Goal: Check status: Check status

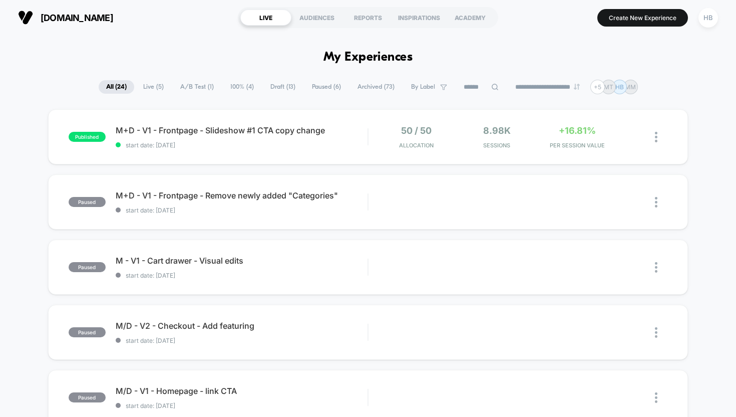
click at [156, 84] on span "Live ( 5 )" at bounding box center [154, 87] width 36 height 14
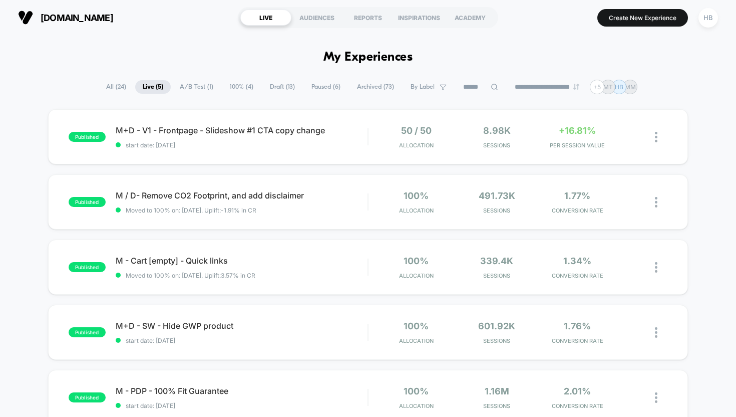
click at [115, 88] on span "All ( 24 )" at bounding box center [116, 87] width 35 height 14
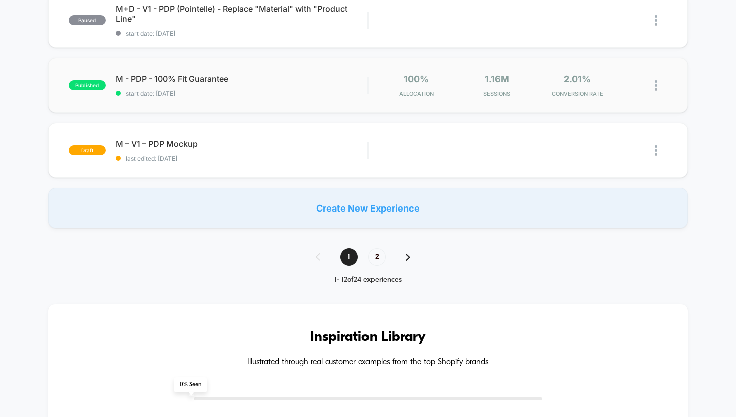
scroll to position [712, 0]
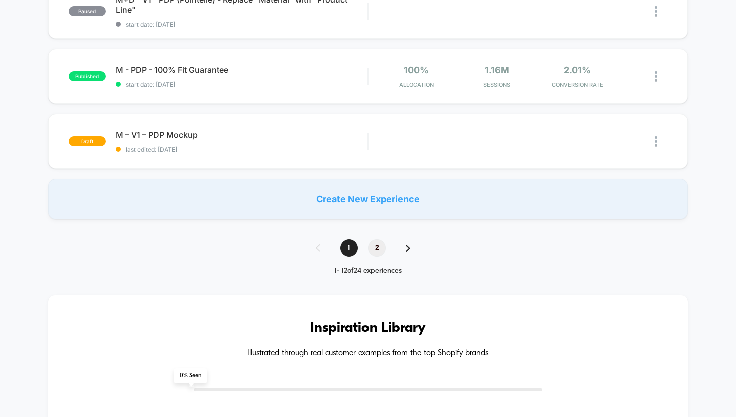
click at [377, 247] on span "2" at bounding box center [377, 248] width 18 height 18
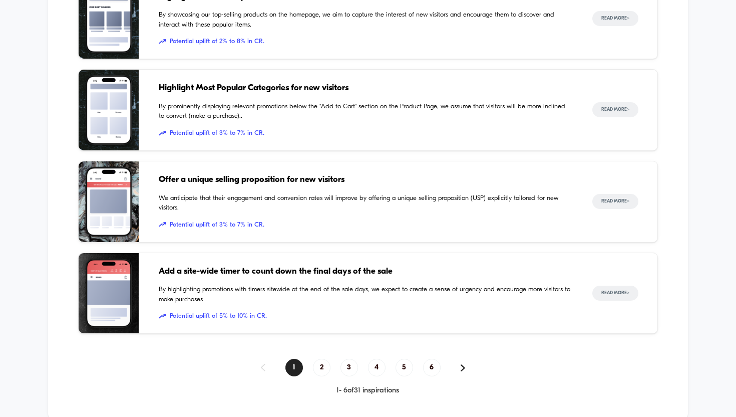
click at [265, 363] on div "1 2 3 4 5 6" at bounding box center [368, 368] width 580 height 18
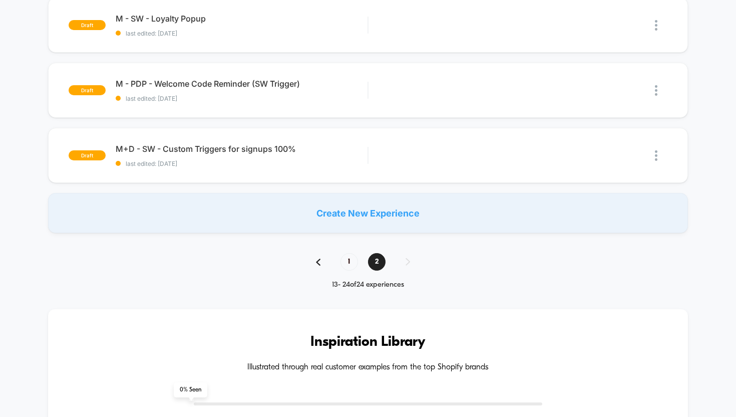
scroll to position [704, 0]
click at [319, 266] on div "1 2" at bounding box center [368, 262] width 124 height 18
click at [319, 263] on img at bounding box center [318, 262] width 5 height 7
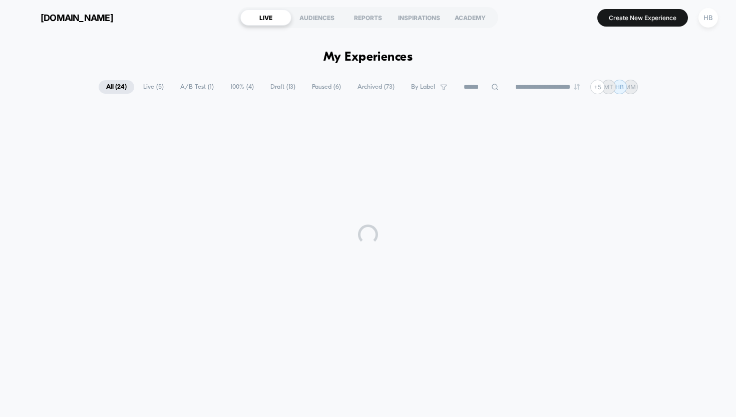
scroll to position [0, 0]
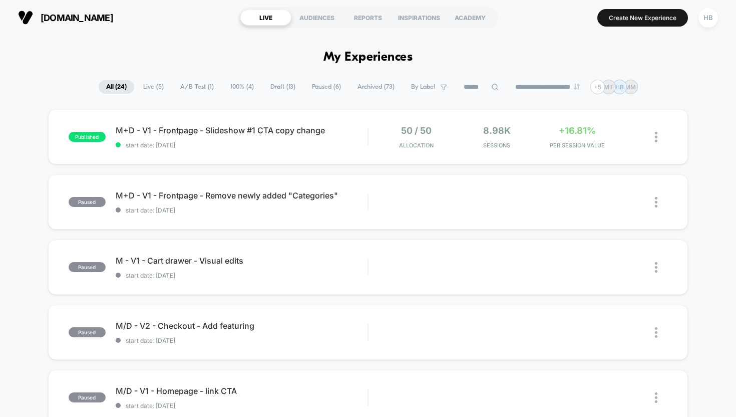
click at [470, 83] on input at bounding box center [481, 87] width 50 height 12
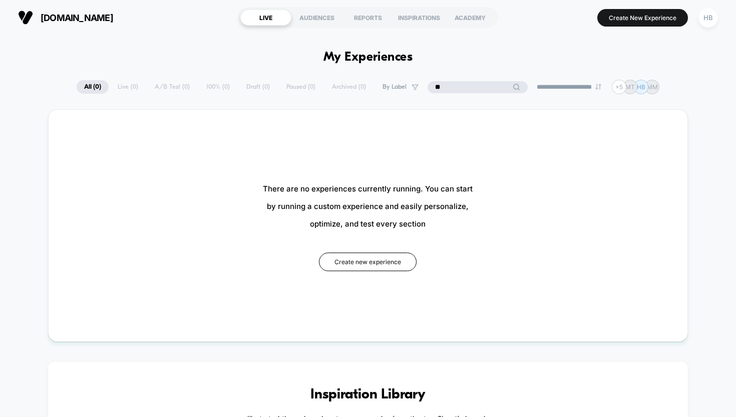
type input "*"
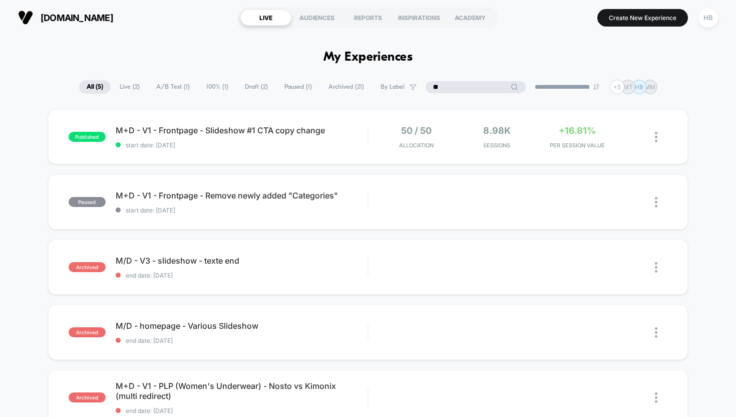
type input "*"
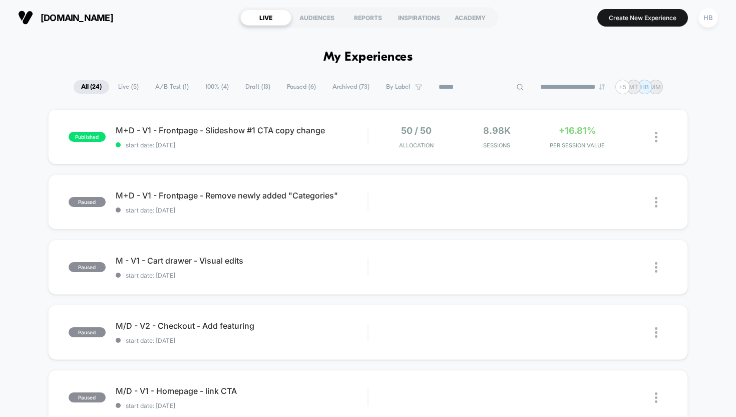
click at [216, 89] on span "100% ( 4 )" at bounding box center [217, 87] width 39 height 14
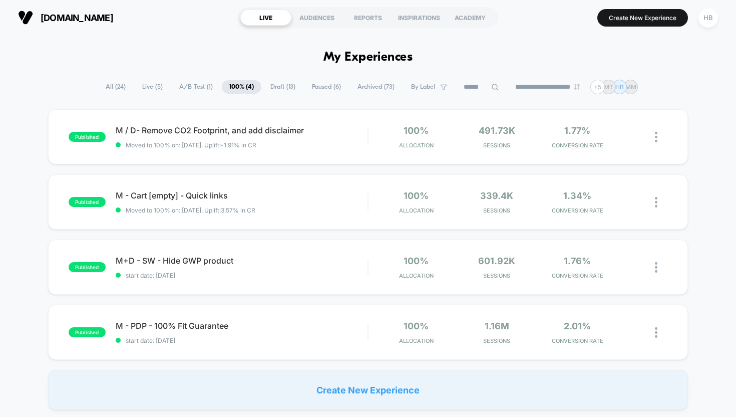
click at [269, 92] on span "Draft ( 13 )" at bounding box center [283, 87] width 40 height 14
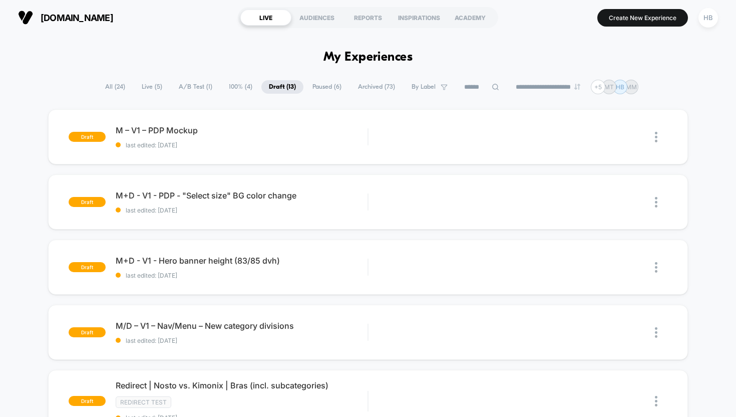
click at [316, 86] on span "Paused ( 6 )" at bounding box center [327, 87] width 44 height 14
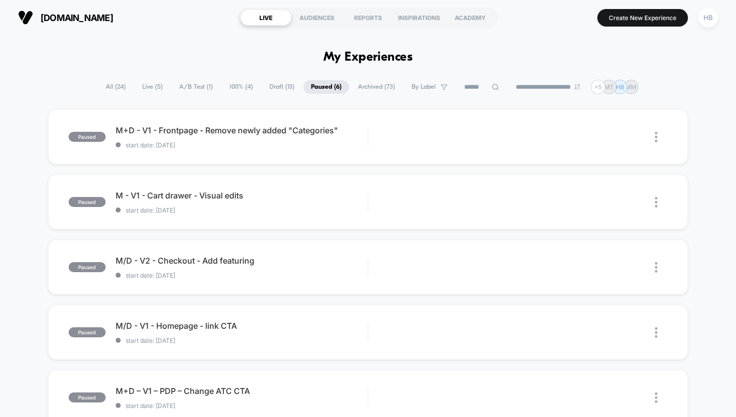
click at [273, 91] on span "Draft ( 13 )" at bounding box center [282, 87] width 40 height 14
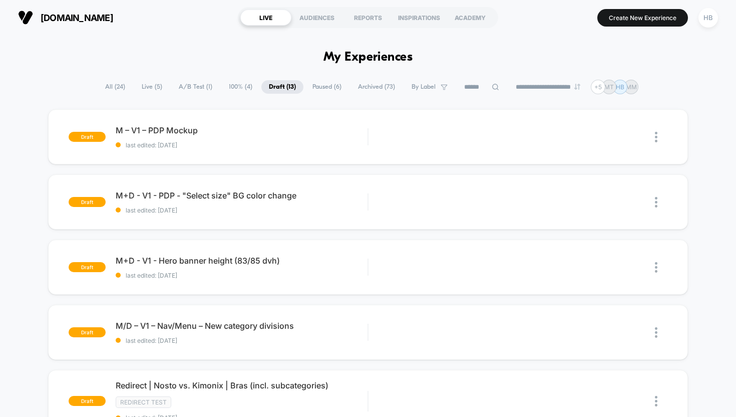
click at [368, 88] on span "Archived ( 73 )" at bounding box center [377, 87] width 52 height 14
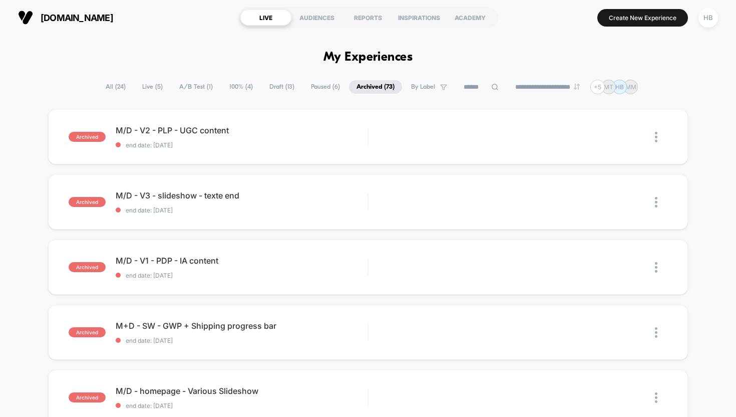
click at [313, 88] on span "Paused ( 6 )" at bounding box center [325, 87] width 44 height 14
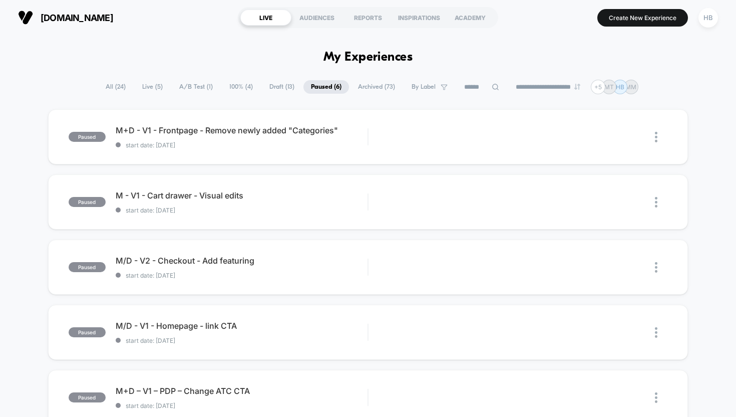
click at [281, 88] on span "Draft ( 13 )" at bounding box center [282, 87] width 40 height 14
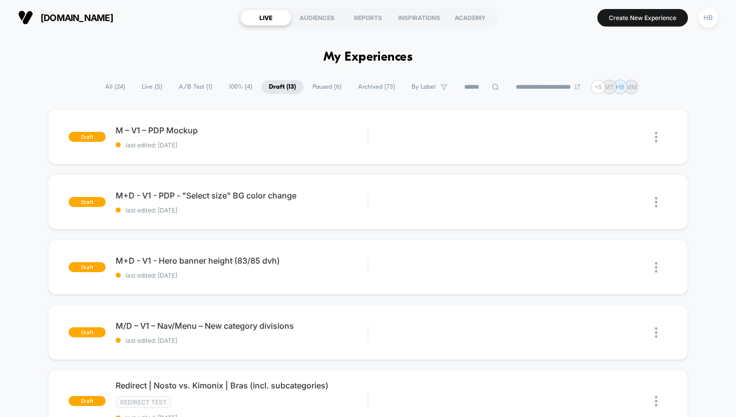
click at [234, 92] on span "100% ( 4 )" at bounding box center [240, 87] width 39 height 14
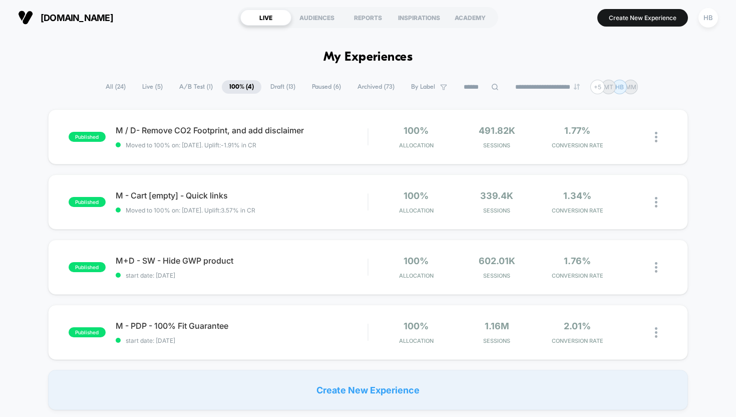
click at [206, 87] on span "A/B Test ( 1 )" at bounding box center [196, 87] width 49 height 14
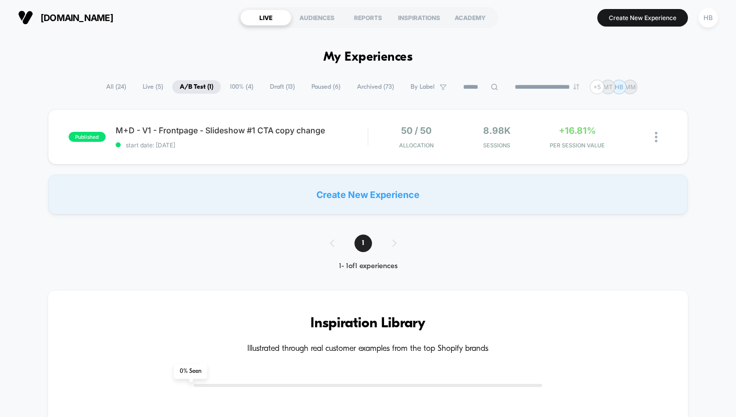
click at [144, 84] on span "Live ( 5 )" at bounding box center [153, 87] width 36 height 14
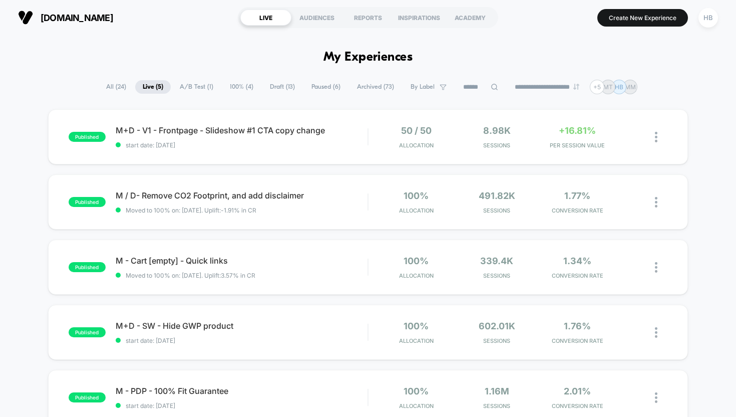
click at [109, 83] on span "All ( 24 )" at bounding box center [116, 87] width 35 height 14
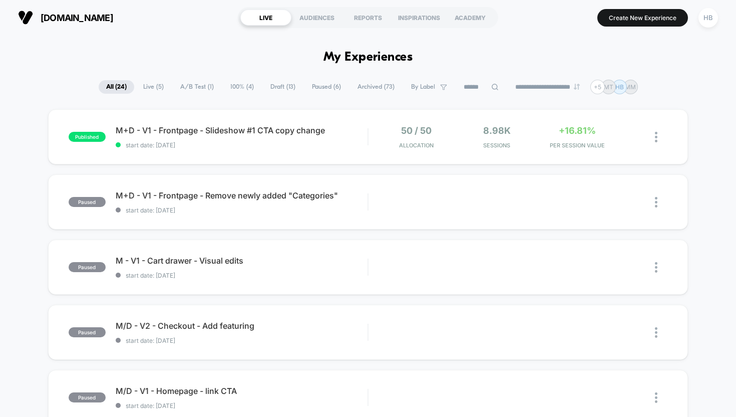
click at [19, 15] on img at bounding box center [25, 17] width 15 height 15
click at [709, 16] on div "HB" at bounding box center [709, 18] width 20 height 20
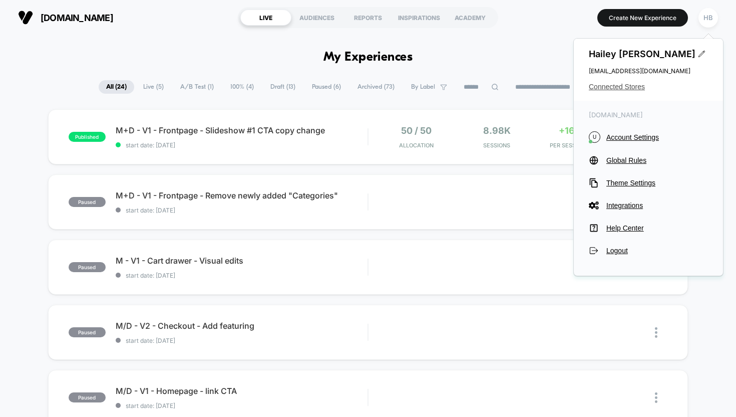
click at [634, 86] on span "Connected Stores" at bounding box center [648, 87] width 119 height 8
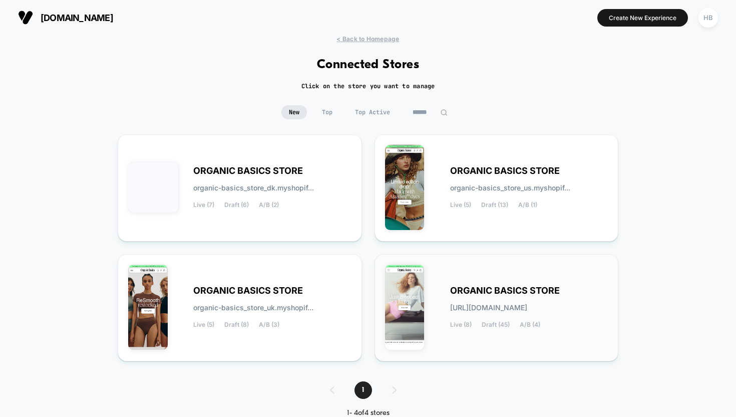
click at [437, 309] on div "ORGANIC BASICS STORE [URL][DOMAIN_NAME] Live (8) Draft (45) A/B (4)" at bounding box center [496, 307] width 223 height 86
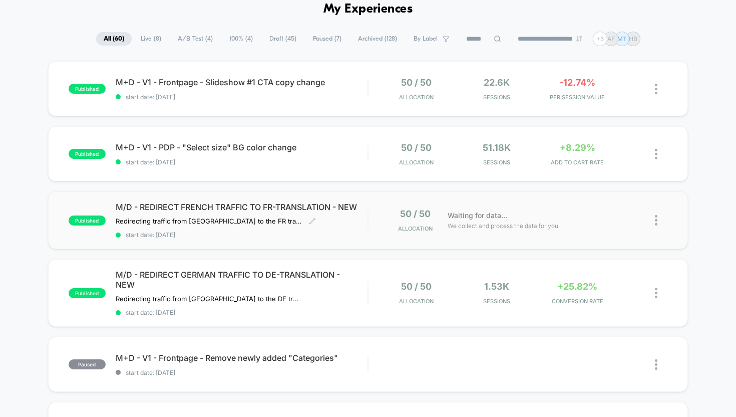
scroll to position [54, 0]
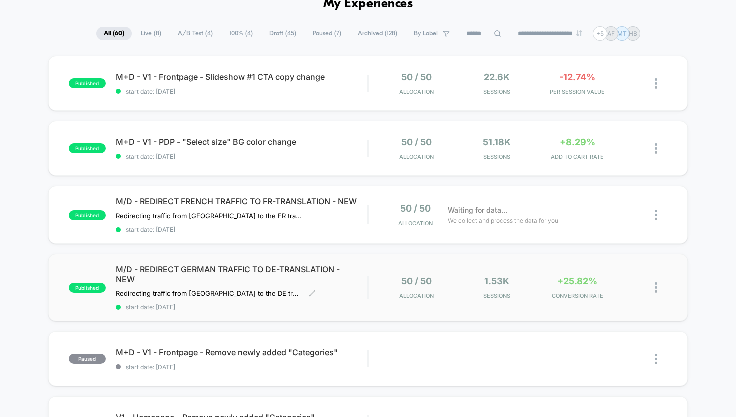
click at [359, 296] on div "M/D - REDIRECT GERMAN TRAFFIC TO DE-TRANSLATION - NEW Redirecting traffic from …" at bounding box center [242, 287] width 252 height 47
